Goal: Information Seeking & Learning: Learn about a topic

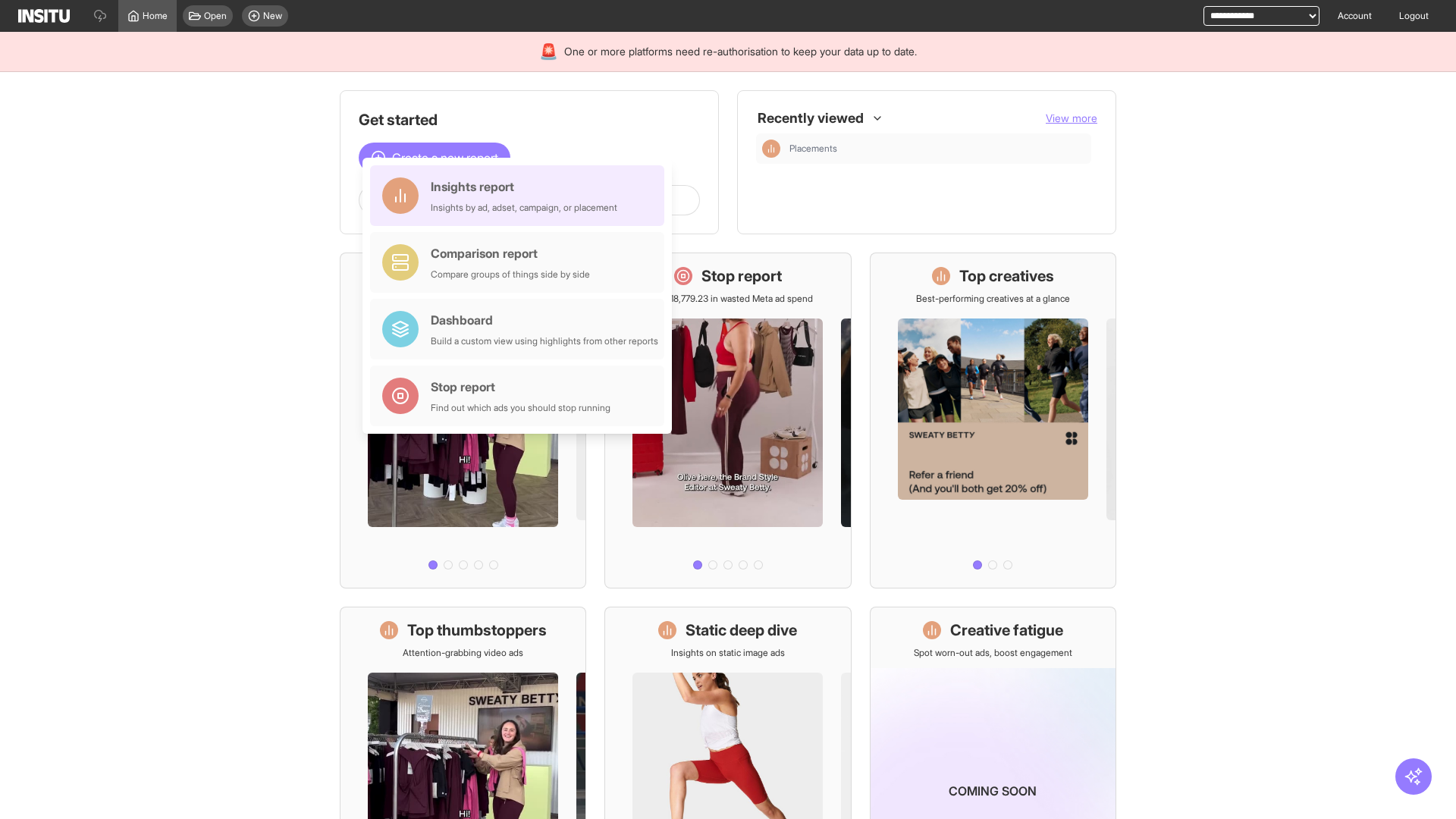
click at [521, 196] on div "Insights report Insights by ad, adset, campaign, or placement" at bounding box center [524, 196] width 187 height 37
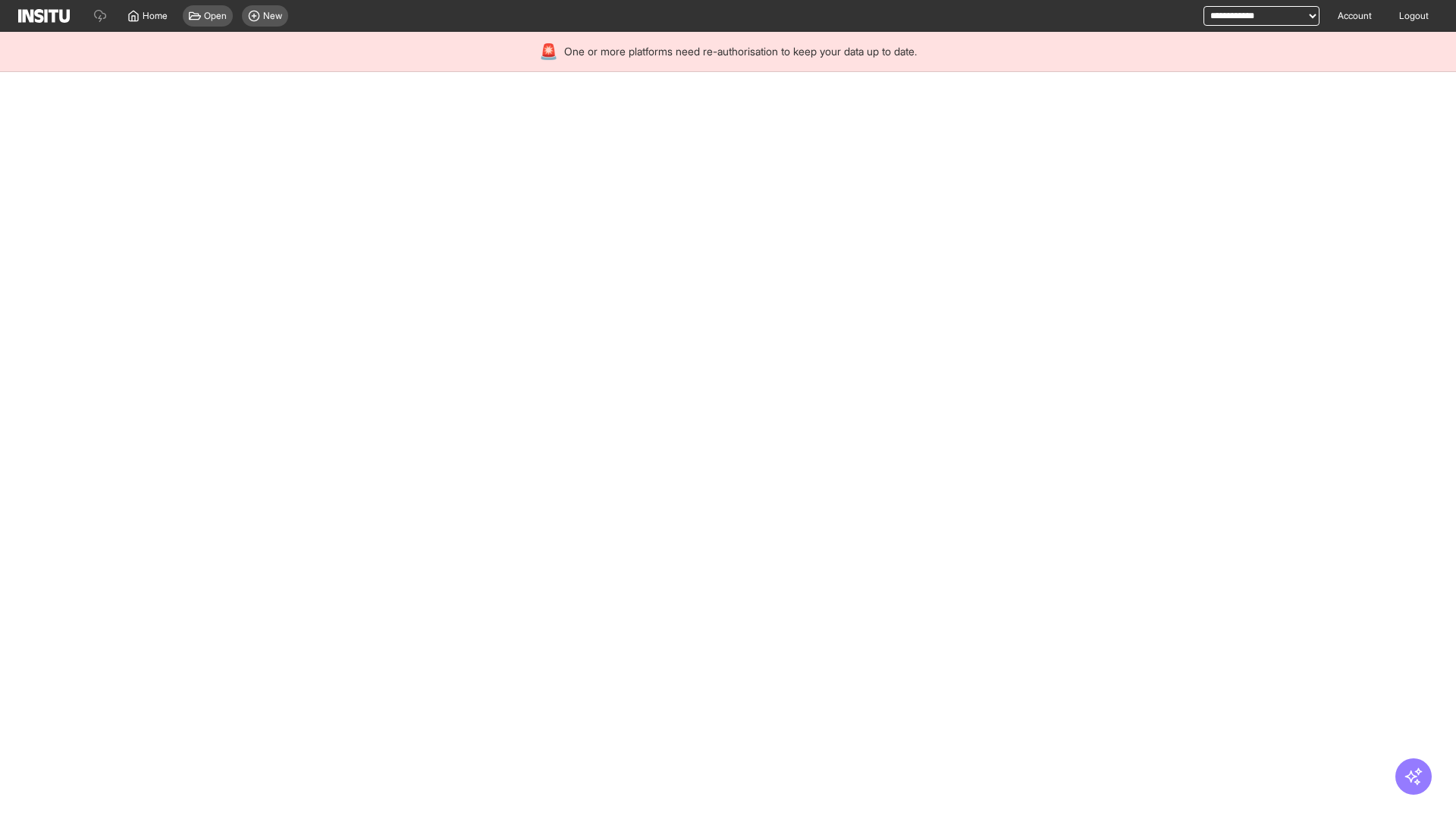
select select "**"
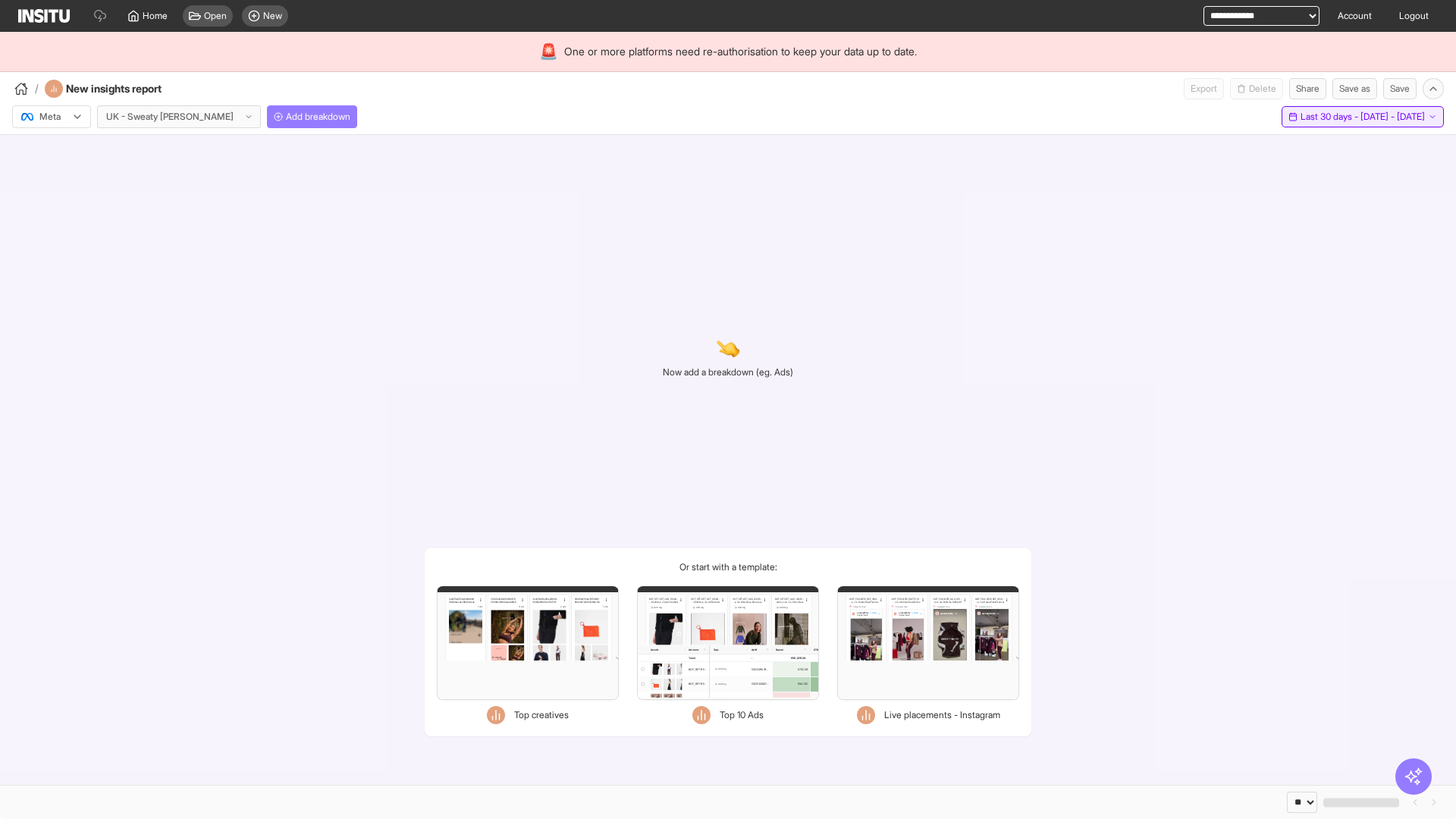
click at [1332, 116] on span "Last 30 days - [DATE] - [DATE]" at bounding box center [1362, 116] width 124 height 12
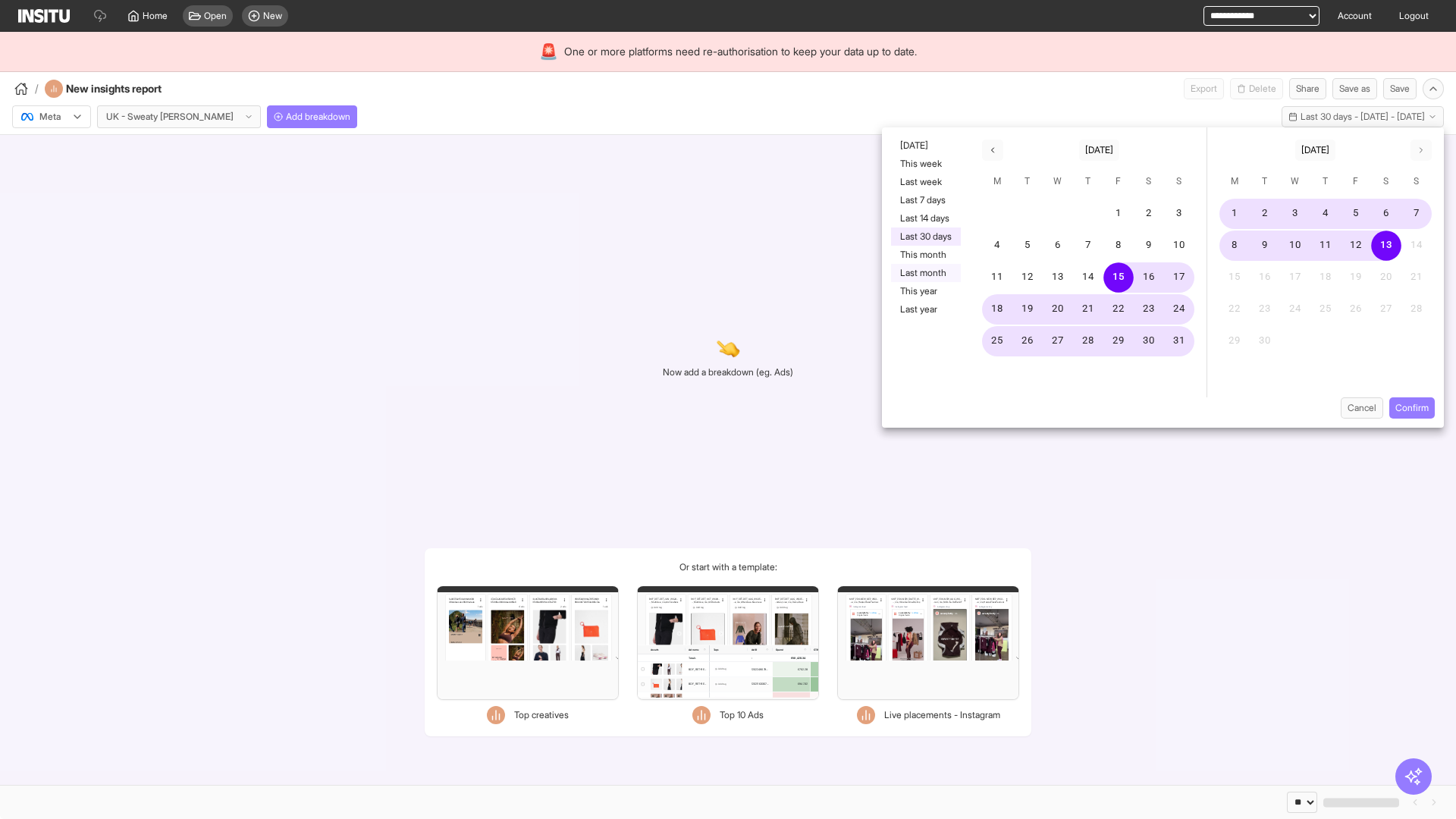
click at [924, 273] on button "Last month" at bounding box center [925, 272] width 70 height 18
